Goal: Task Accomplishment & Management: Use online tool/utility

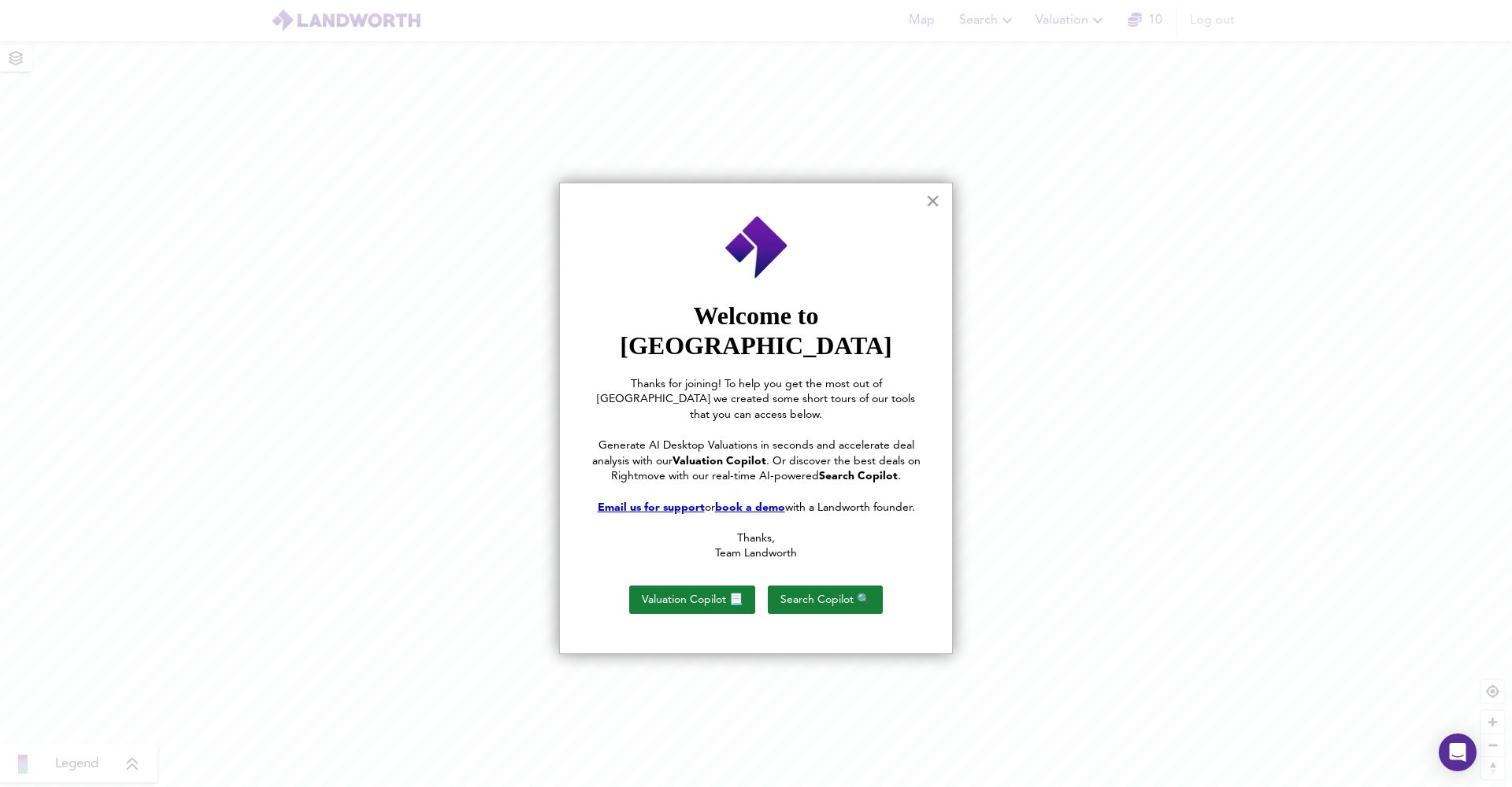
click at [929, 206] on button "×" at bounding box center [933, 200] width 15 height 25
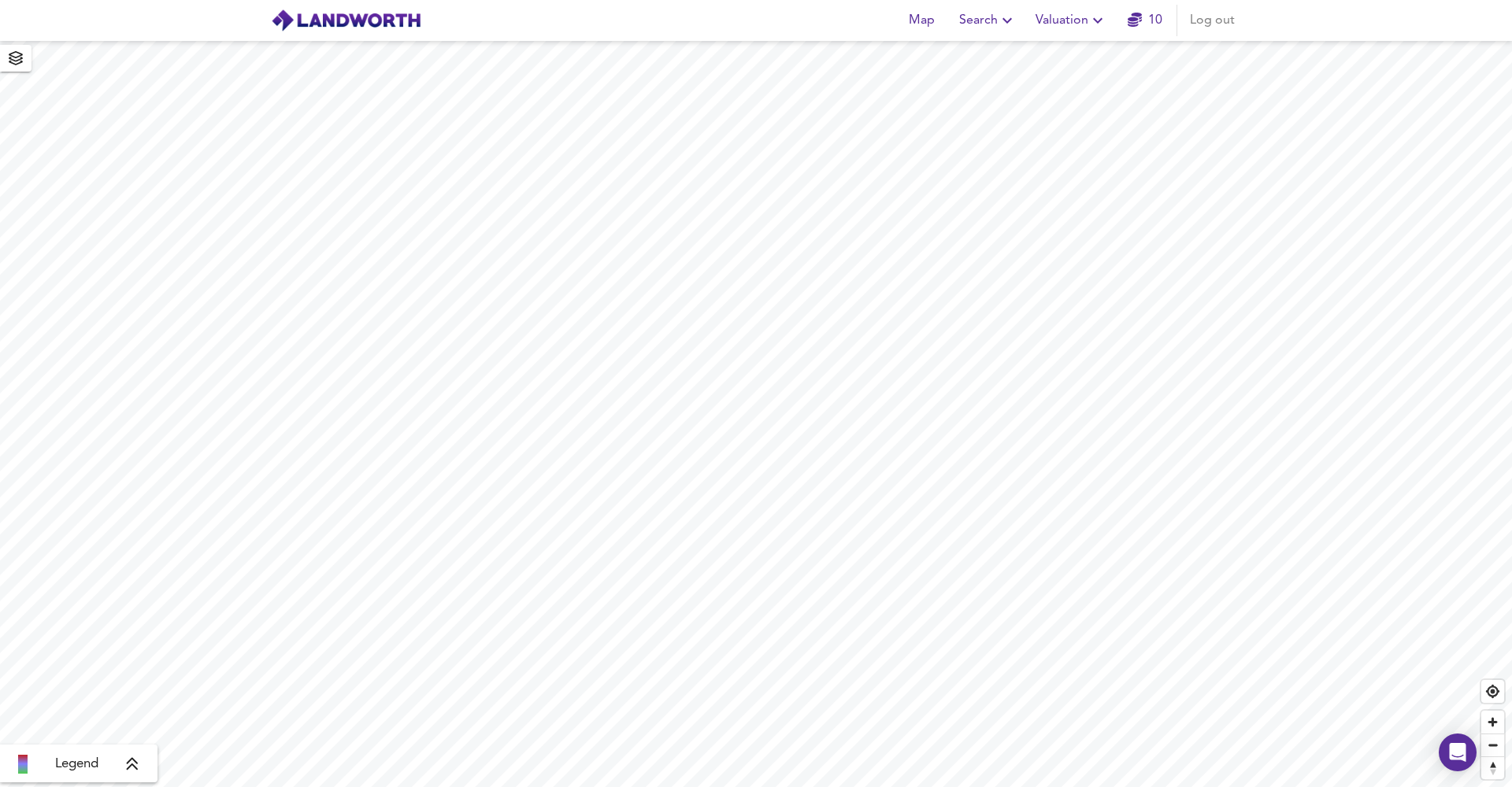
click at [983, 30] on span "Search" at bounding box center [988, 20] width 57 height 22
click at [1069, 18] on span "Valuation" at bounding box center [1072, 20] width 72 height 22
click at [1014, 58] on li "New Valuation Report" at bounding box center [1072, 56] width 188 height 29
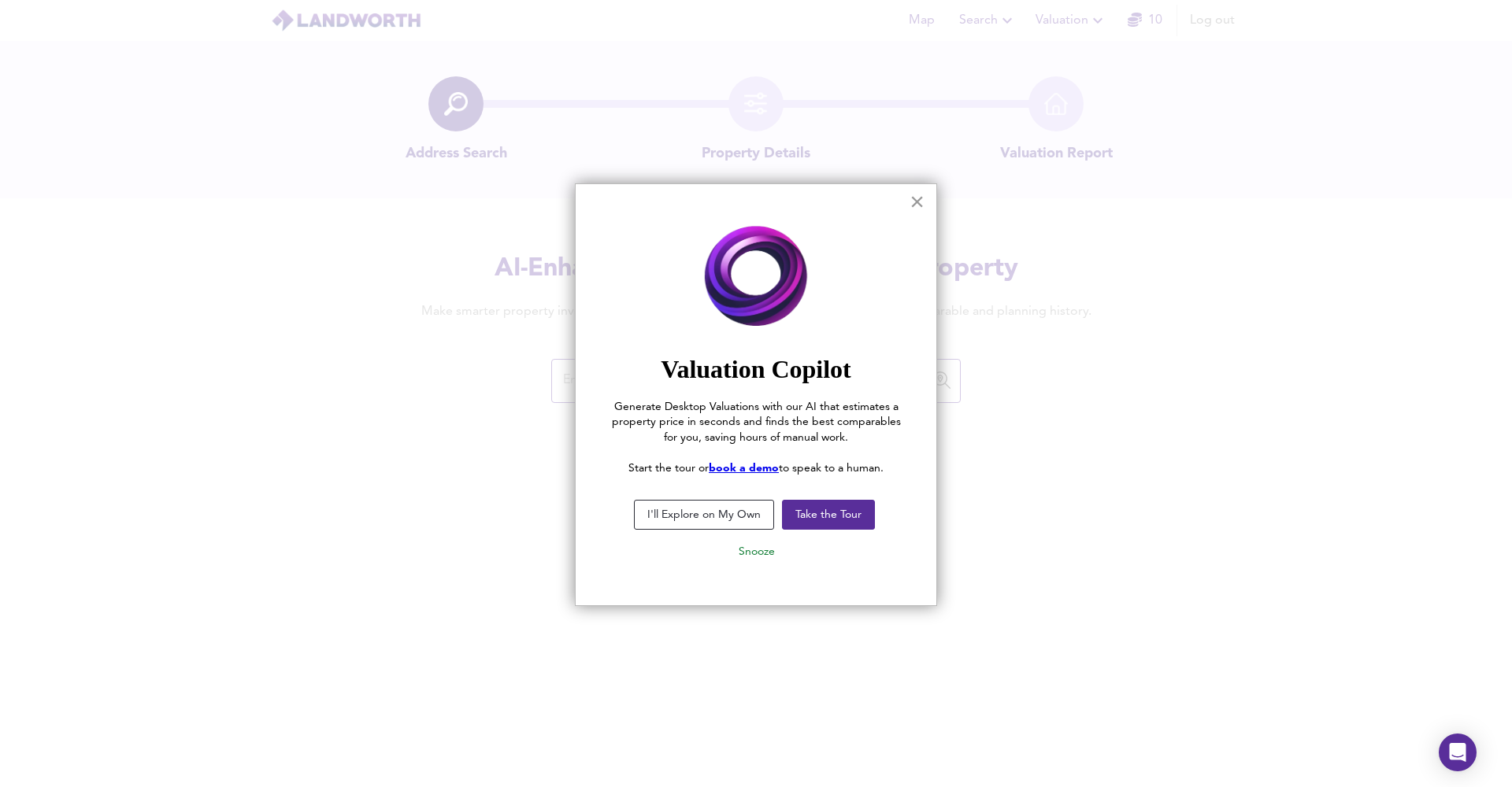
click at [911, 199] on button "×" at bounding box center [917, 201] width 15 height 25
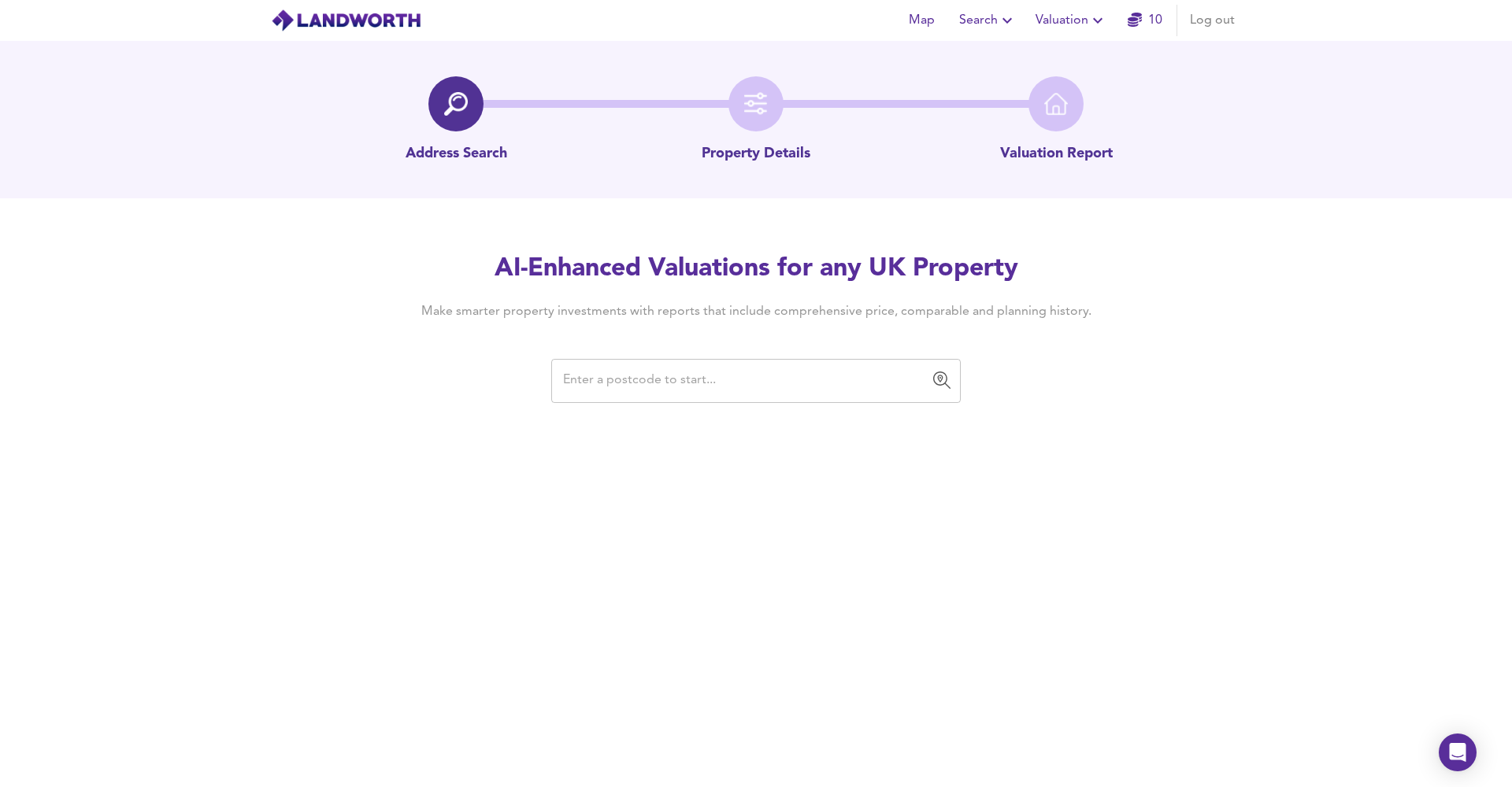
click at [685, 384] on input "text" at bounding box center [744, 381] width 372 height 30
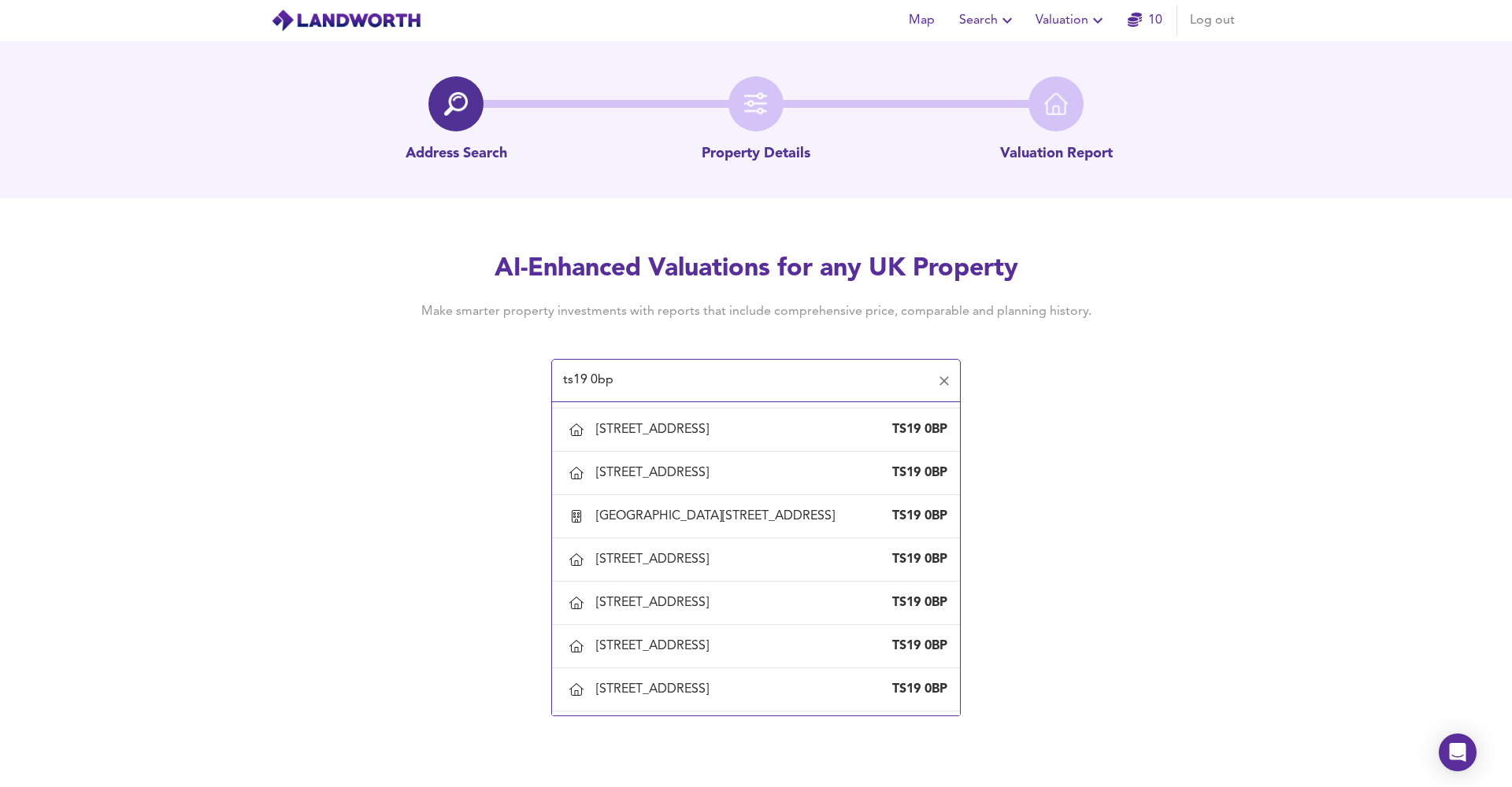
scroll to position [2249, 0]
click at [822, 443] on div "[STREET_ADDRESS]" at bounding box center [756, 426] width 383 height 33
type input "[STREET_ADDRESS]"
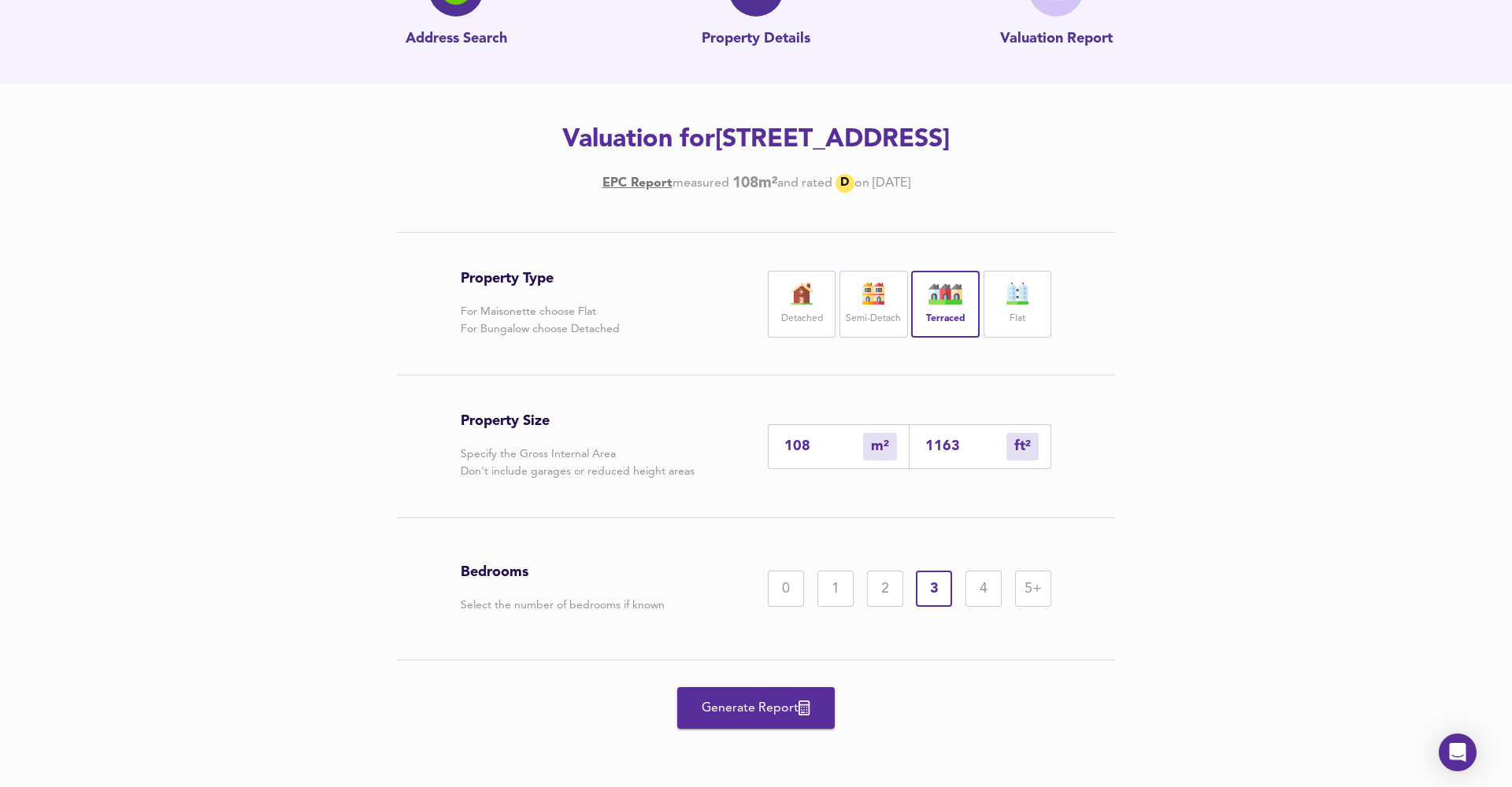
scroll to position [115, 0]
click at [721, 710] on span "Generate Report" at bounding box center [756, 709] width 126 height 22
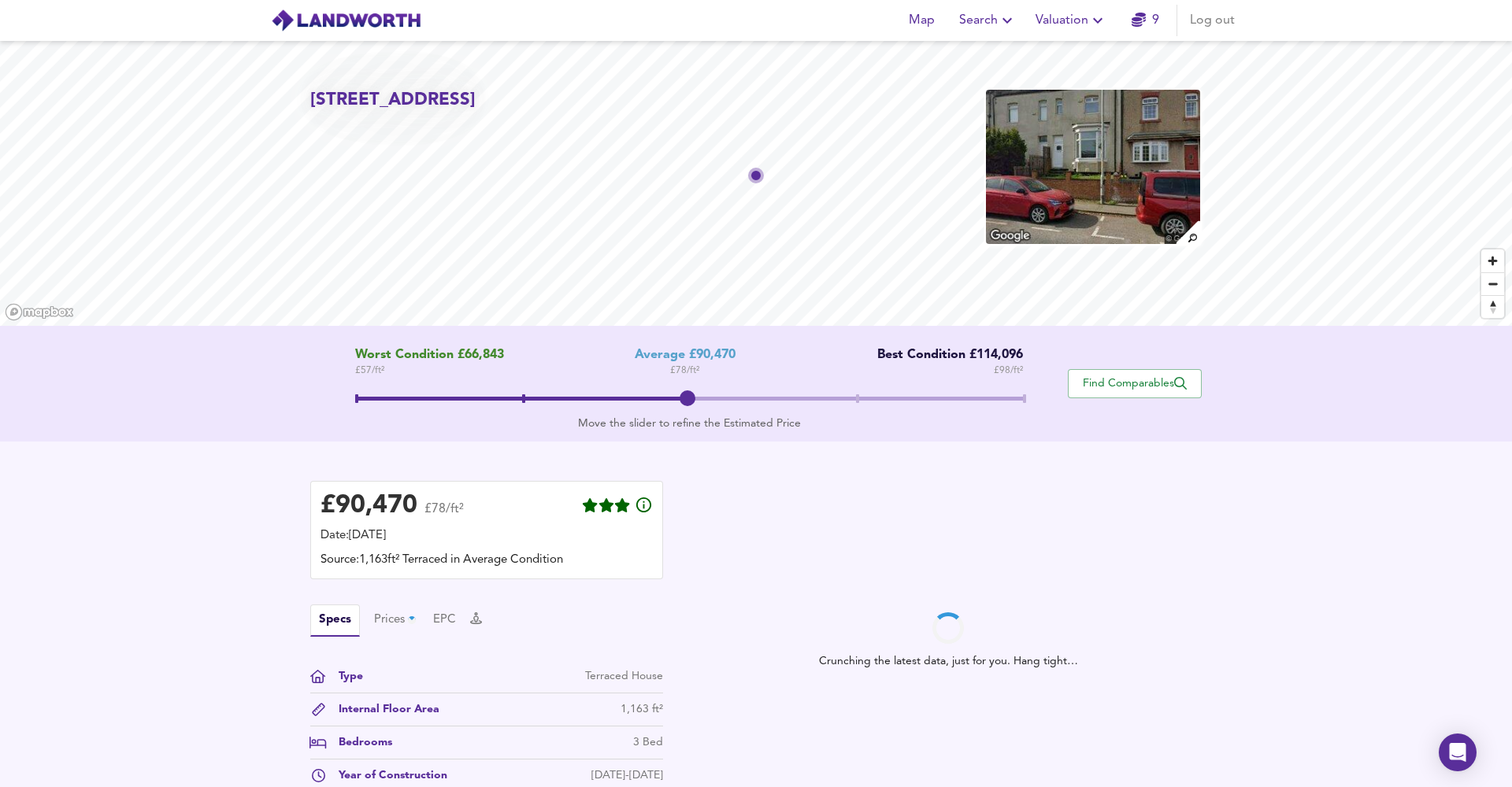
click at [858, 395] on span at bounding box center [857, 398] width 3 height 8
click at [687, 392] on span at bounding box center [690, 400] width 668 height 29
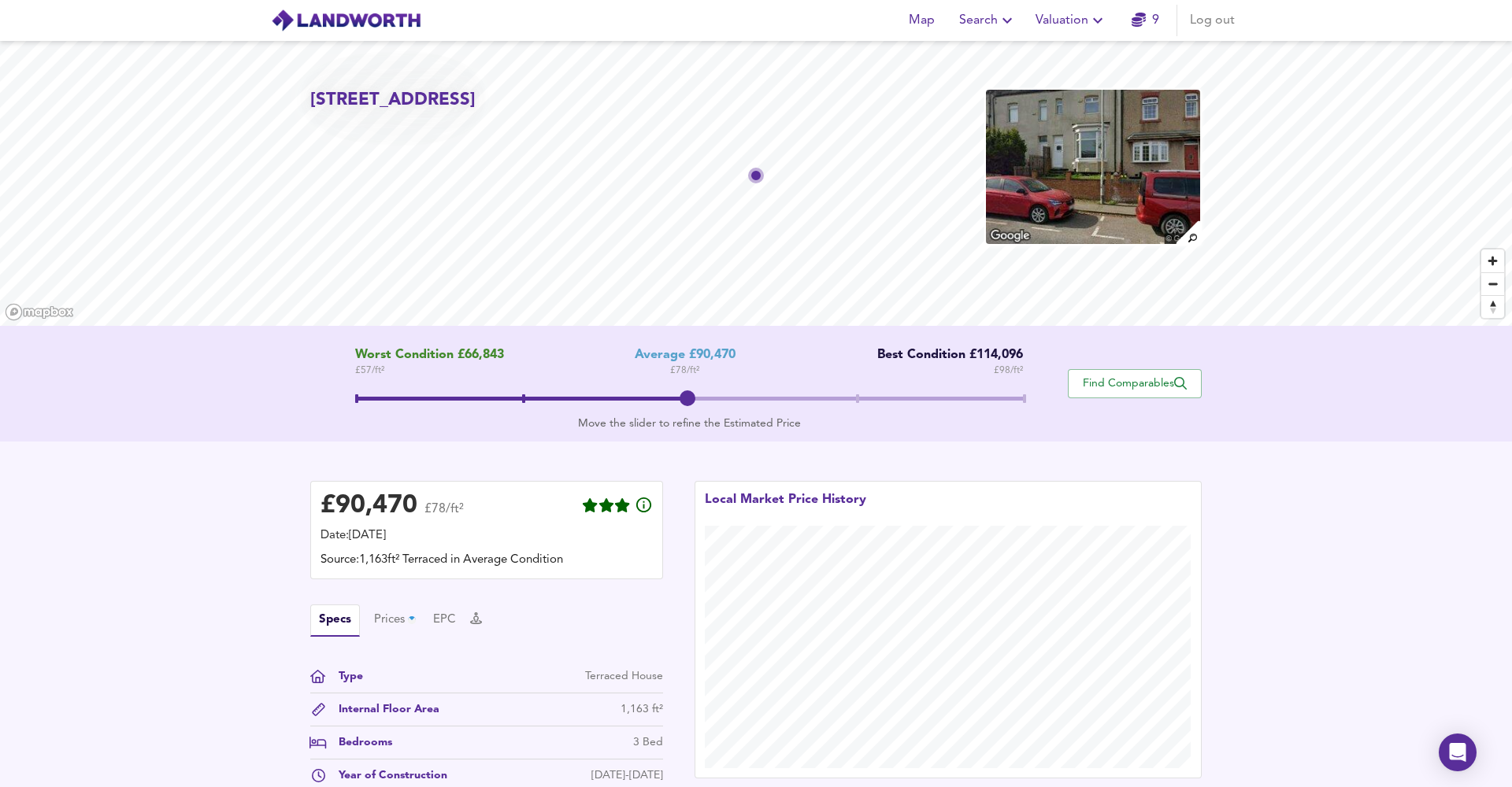
click at [859, 396] on span at bounding box center [690, 400] width 668 height 29
click at [687, 396] on span at bounding box center [690, 400] width 668 height 29
click at [856, 398] on span at bounding box center [690, 400] width 668 height 29
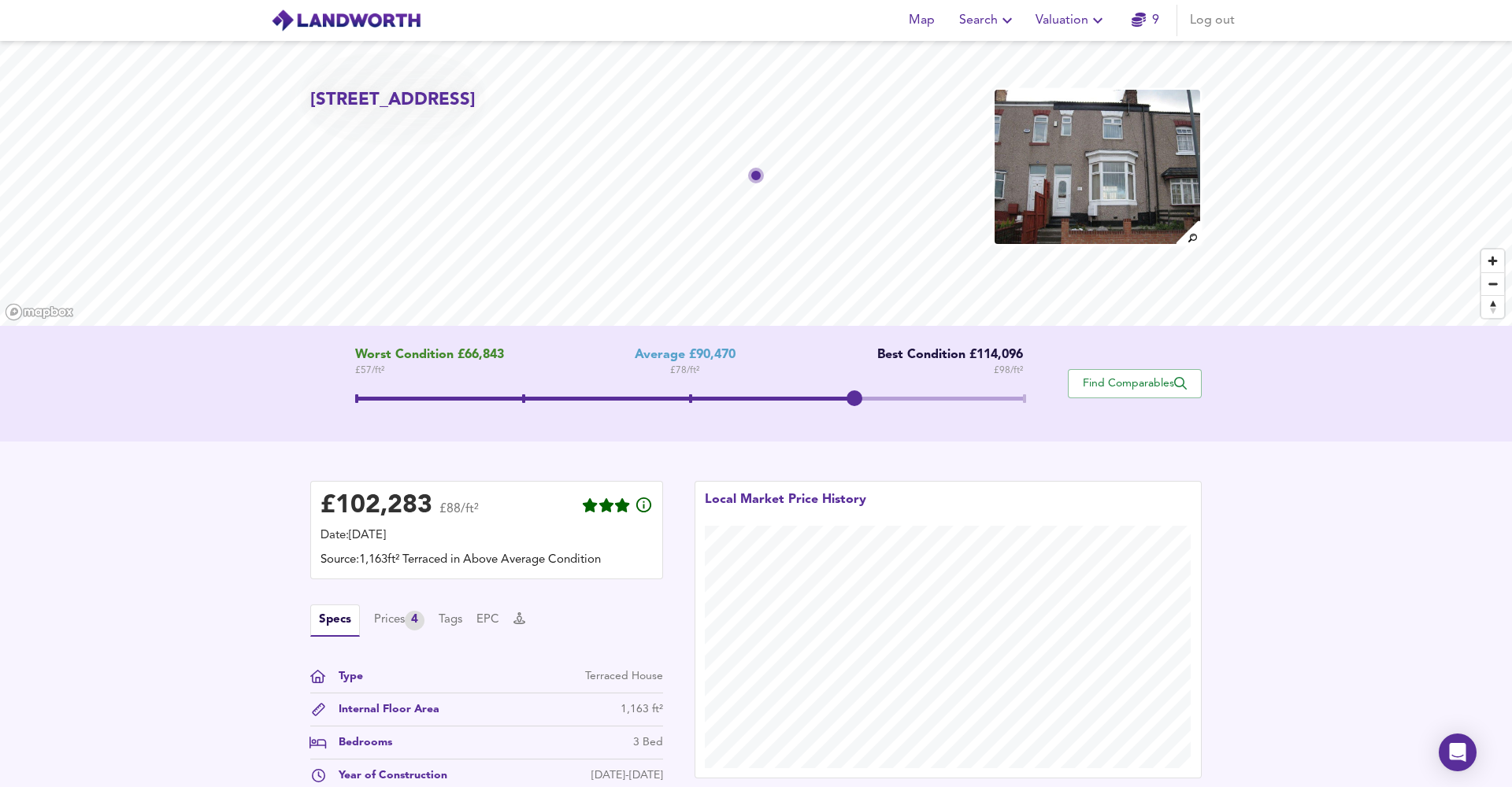
click at [693, 398] on span at bounding box center [606, 399] width 501 height 4
click at [858, 398] on span at bounding box center [690, 400] width 668 height 29
click at [690, 404] on span at bounding box center [690, 400] width 668 height 29
click at [858, 399] on span at bounding box center [857, 398] width 3 height 8
click at [1065, 21] on span "Valuation" at bounding box center [1072, 20] width 72 height 22
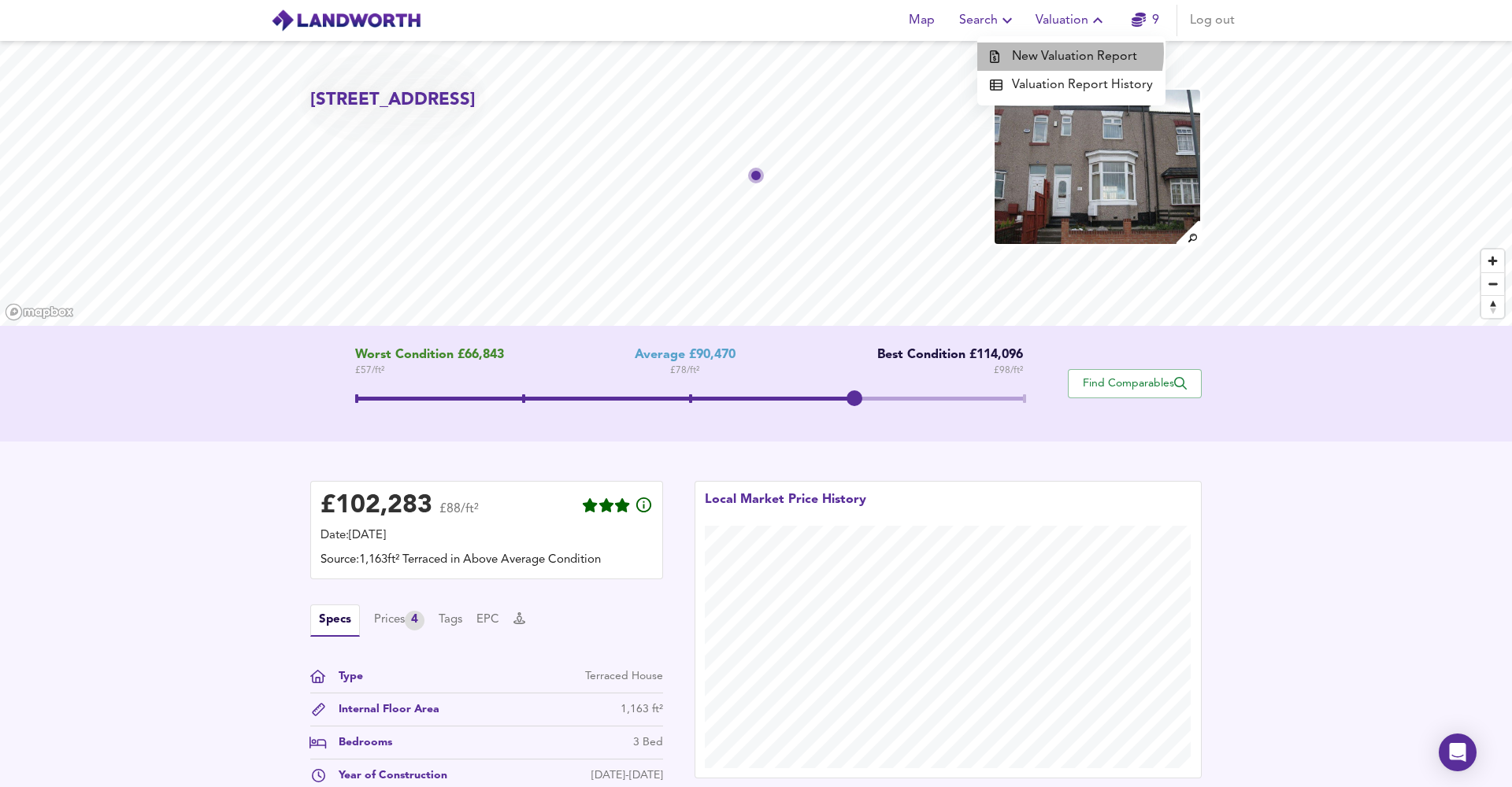
click at [1065, 54] on li "New Valuation Report" at bounding box center [1072, 56] width 188 height 29
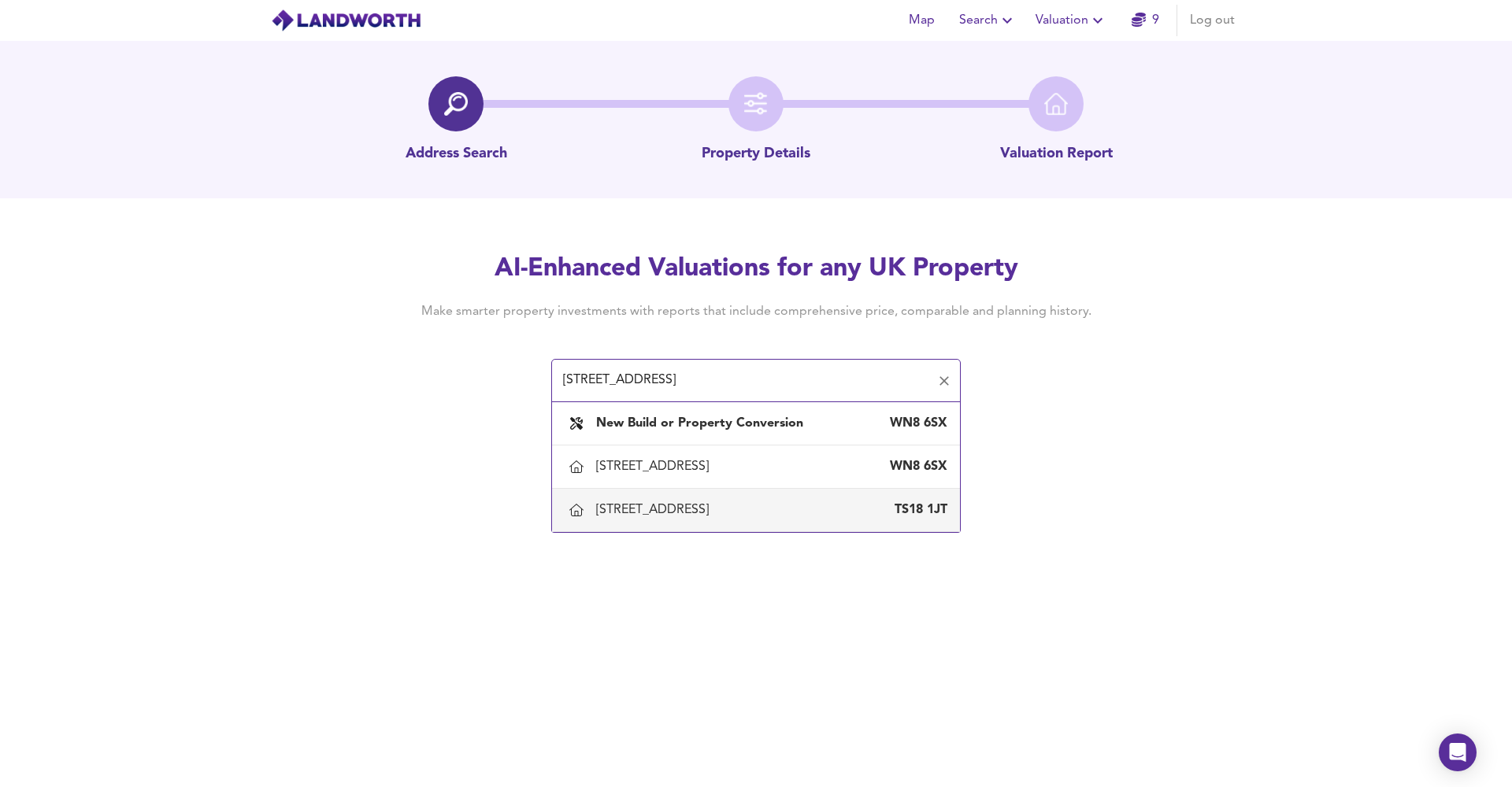
click at [677, 507] on div "[STREET_ADDRESS]" at bounding box center [655, 509] width 119 height 18
type input "[STREET_ADDRESS]"
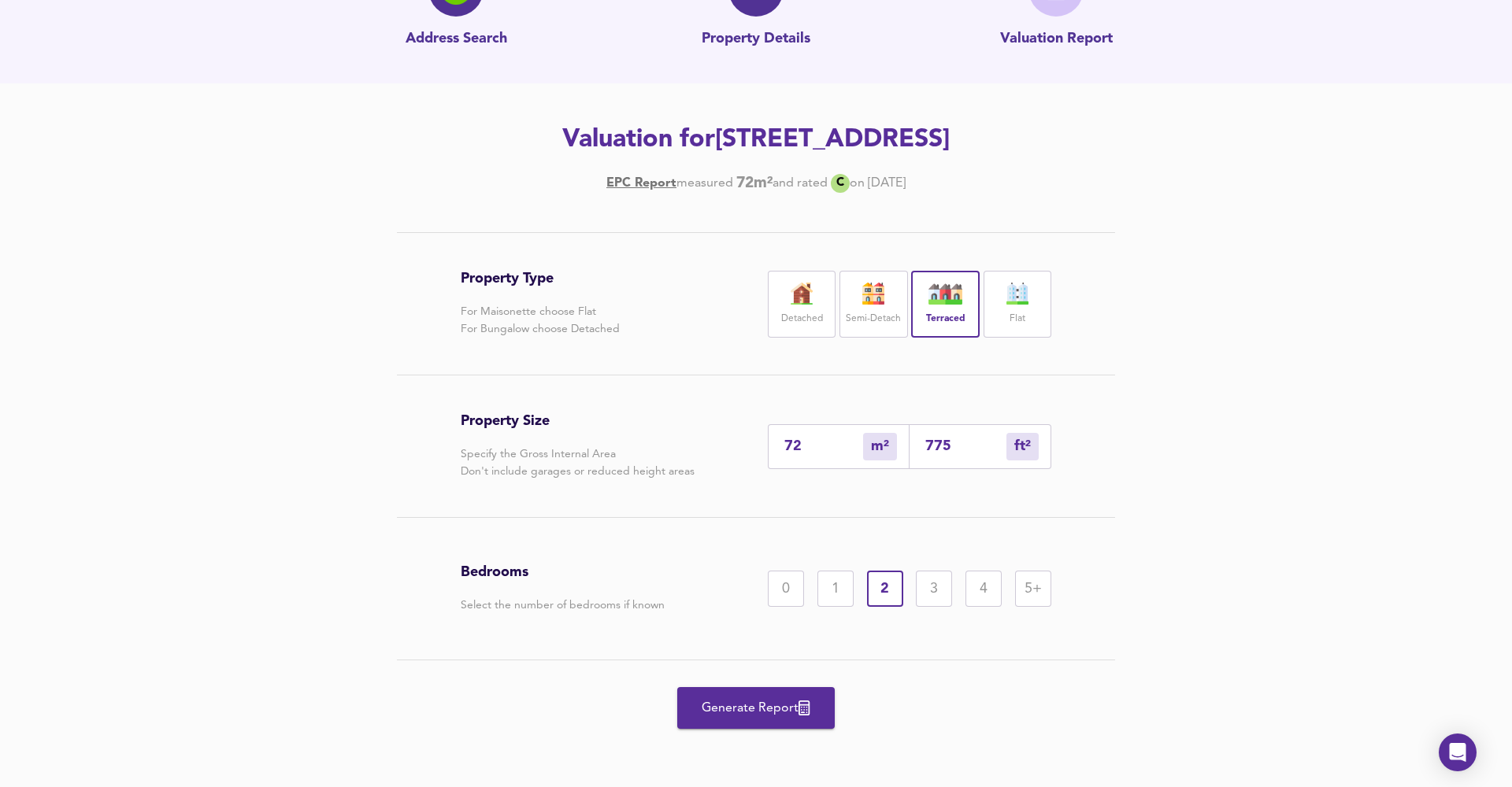
click at [749, 695] on button "Generate Report" at bounding box center [756, 708] width 158 height 42
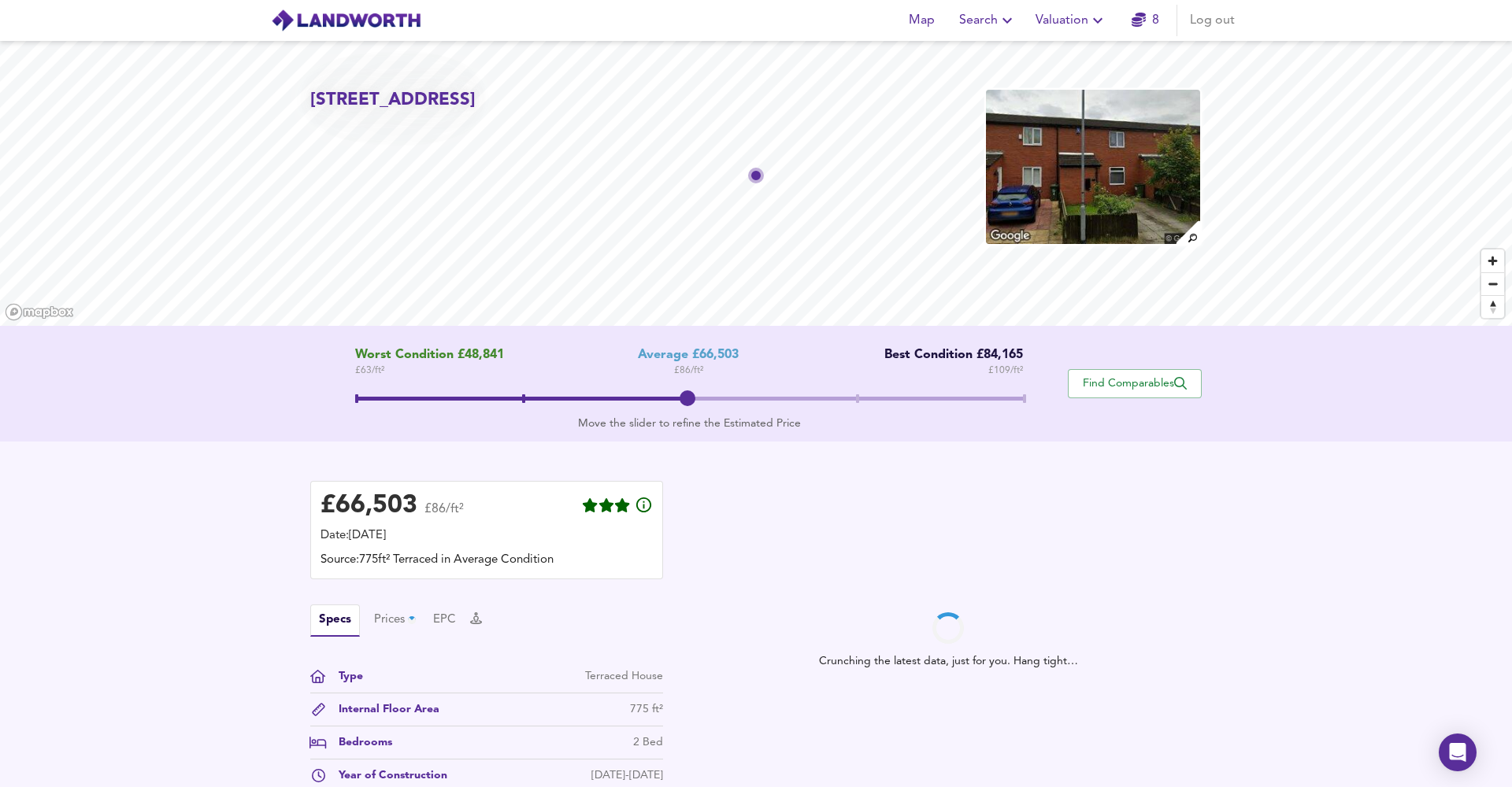
click at [856, 402] on span at bounding box center [690, 400] width 668 height 29
click at [689, 401] on span at bounding box center [690, 400] width 668 height 29
click at [858, 401] on span at bounding box center [857, 398] width 3 height 8
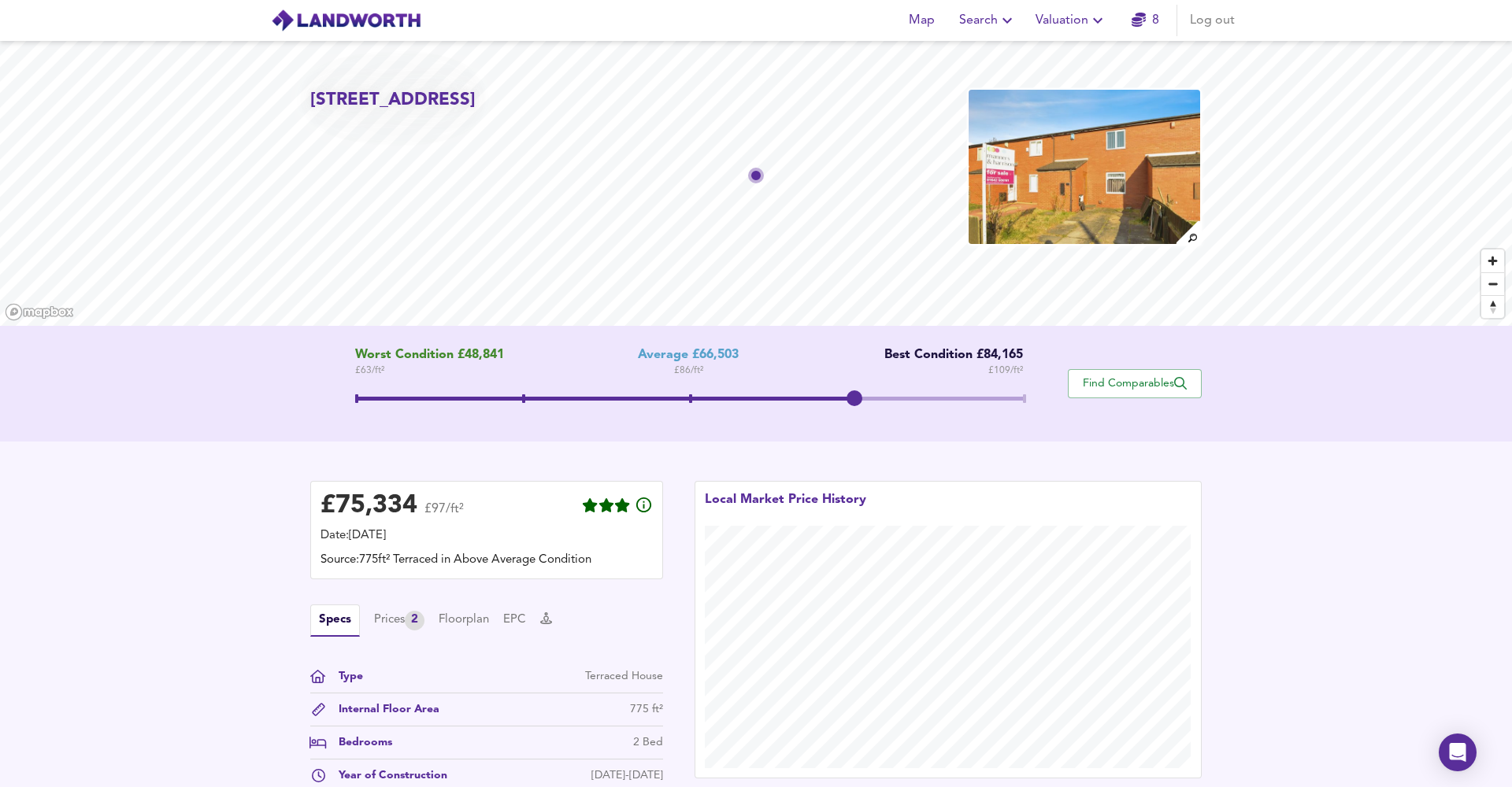
click at [689, 394] on span at bounding box center [690, 400] width 668 height 29
click at [856, 394] on span at bounding box center [690, 400] width 668 height 29
click at [689, 399] on span at bounding box center [690, 400] width 668 height 29
click at [853, 403] on span at bounding box center [690, 400] width 668 height 29
